Goal: Check status: Check status

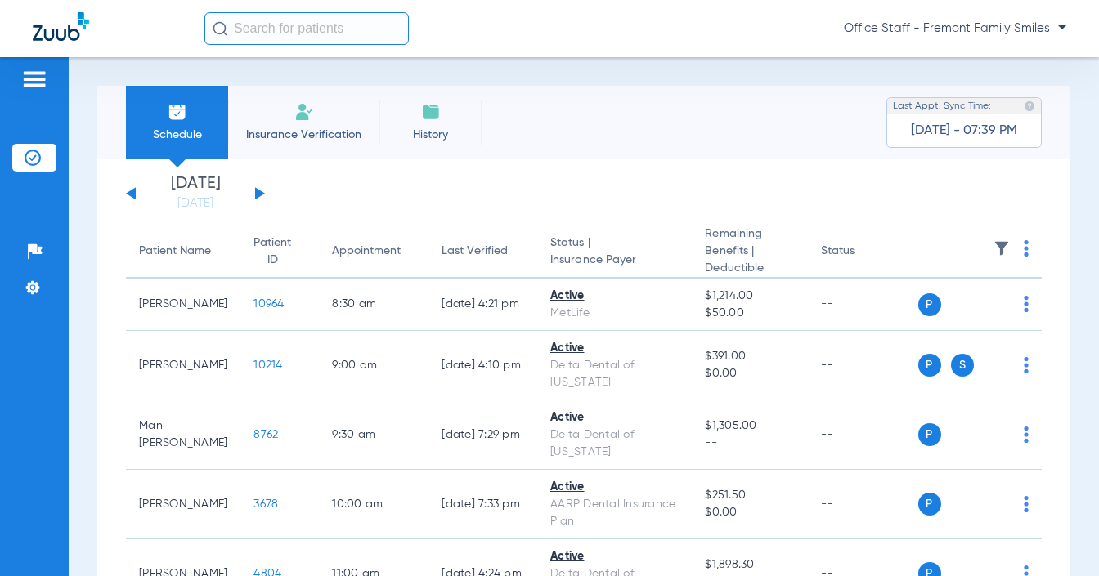
click at [257, 190] on button at bounding box center [260, 193] width 10 height 12
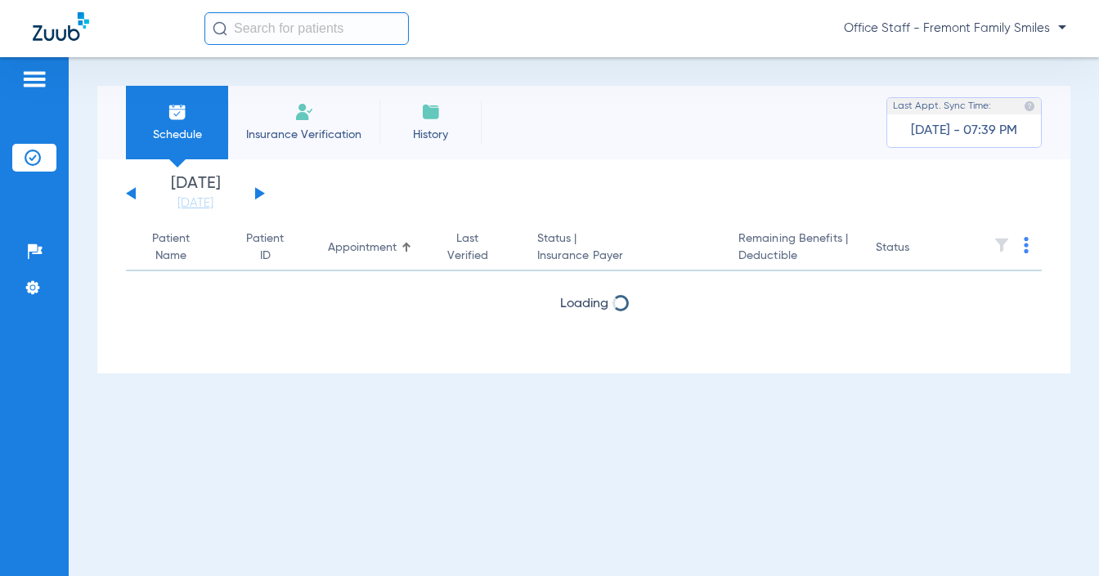
click at [257, 190] on button at bounding box center [260, 193] width 10 height 12
click at [257, 191] on button at bounding box center [260, 193] width 10 height 12
click at [258, 191] on button at bounding box center [260, 193] width 10 height 12
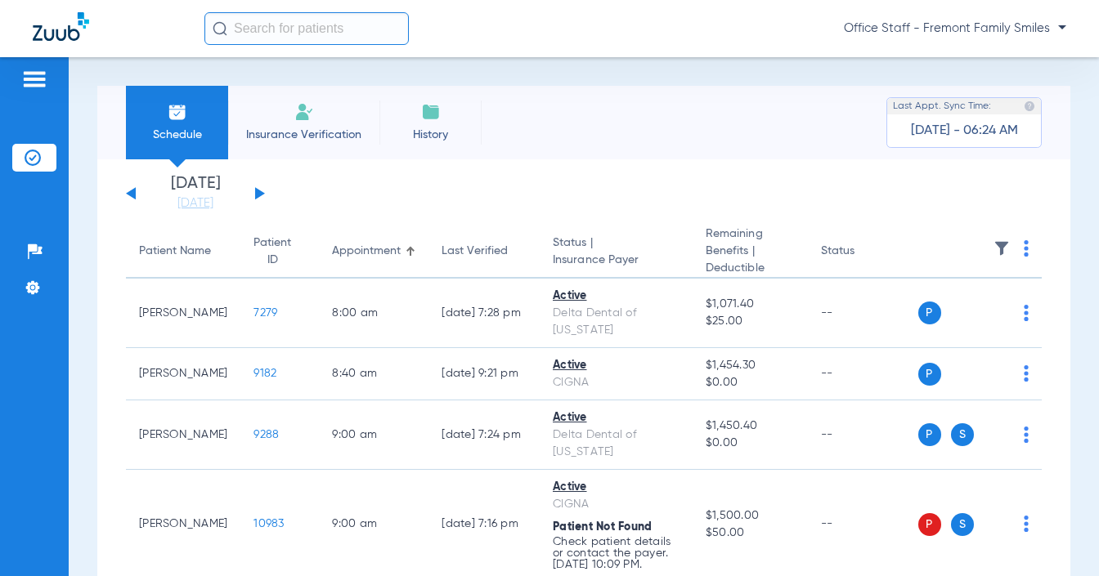
click at [259, 191] on button at bounding box center [260, 193] width 10 height 12
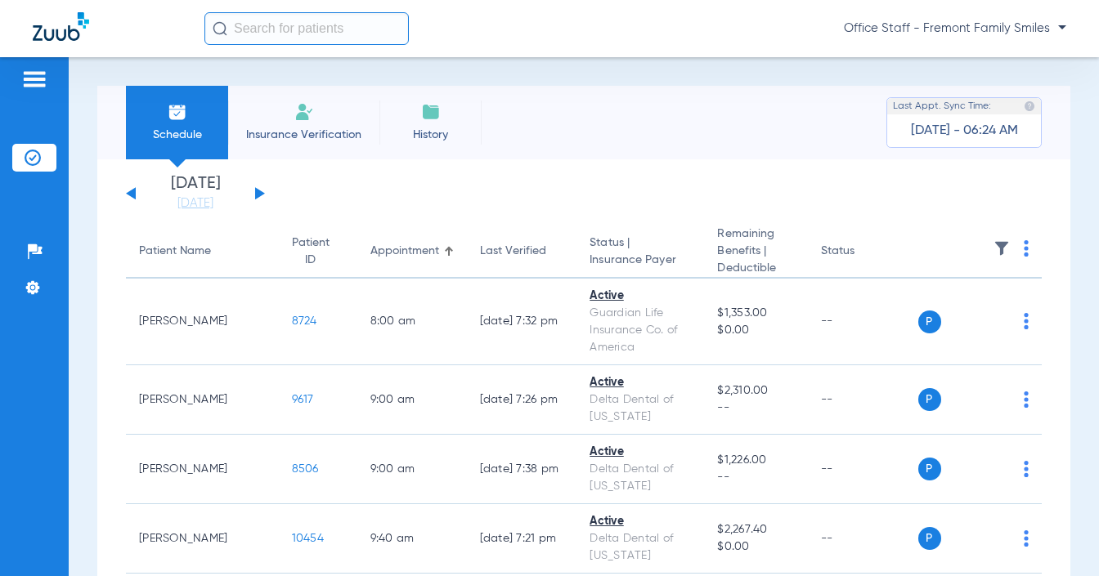
click at [257, 186] on div "[DATE] [DATE] [DATE] [DATE] [DATE] [DATE] [DATE] [DATE] [DATE] [DATE] [DATE] [D…" at bounding box center [195, 194] width 139 height 36
click at [254, 195] on div "[DATE] [DATE] [DATE] [DATE] [DATE] [DATE] [DATE] [DATE] [DATE] [DATE] [DATE] [D…" at bounding box center [195, 194] width 139 height 36
click at [259, 193] on button at bounding box center [260, 193] width 10 height 12
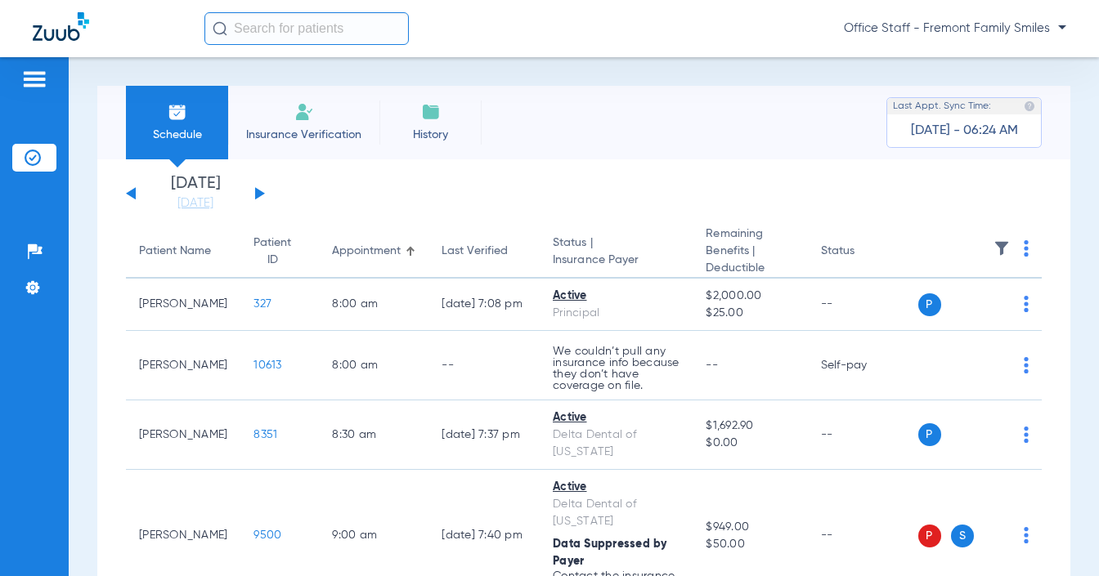
click at [255, 188] on button at bounding box center [260, 193] width 10 height 12
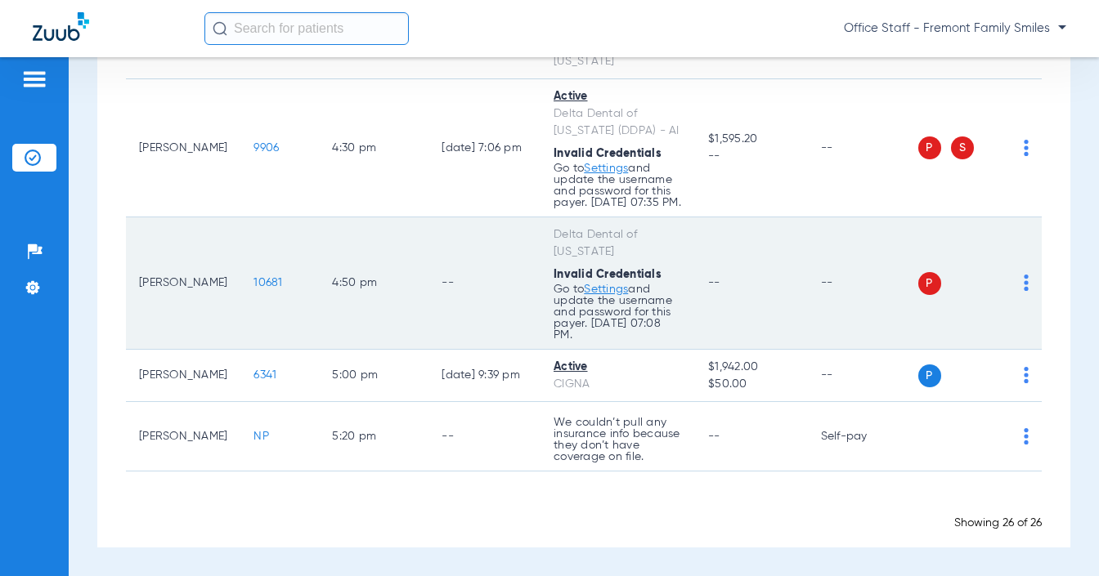
scroll to position [1831, 0]
click at [396, 281] on td "4:50 PM" at bounding box center [374, 283] width 110 height 132
click at [494, 275] on td "--" at bounding box center [484, 283] width 112 height 132
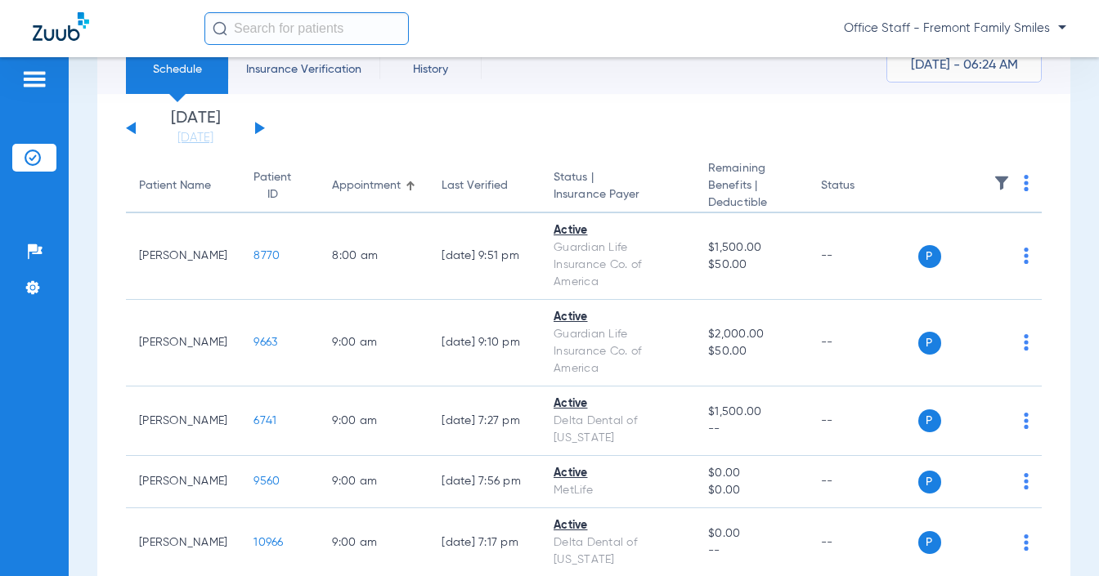
scroll to position [0, 0]
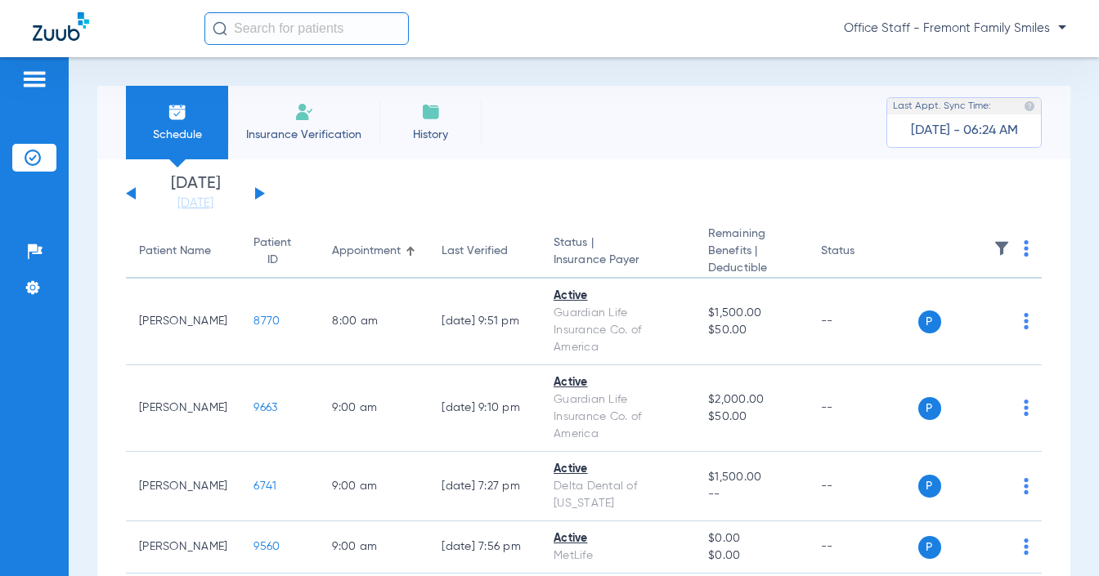
click at [260, 190] on div "[DATE] [DATE] [DATE] [DATE] [DATE] [DATE] [DATE] [DATE] [DATE] [DATE] [DATE] [D…" at bounding box center [195, 194] width 139 height 36
click at [258, 193] on button at bounding box center [260, 193] width 10 height 12
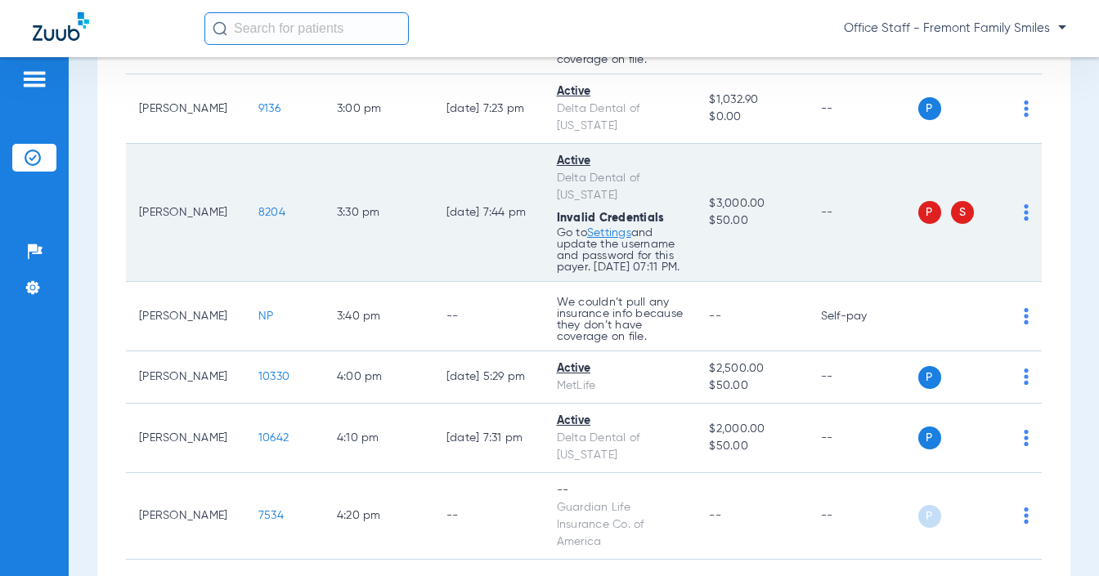
scroll to position [1275, 0]
